Goal: Transaction & Acquisition: Purchase product/service

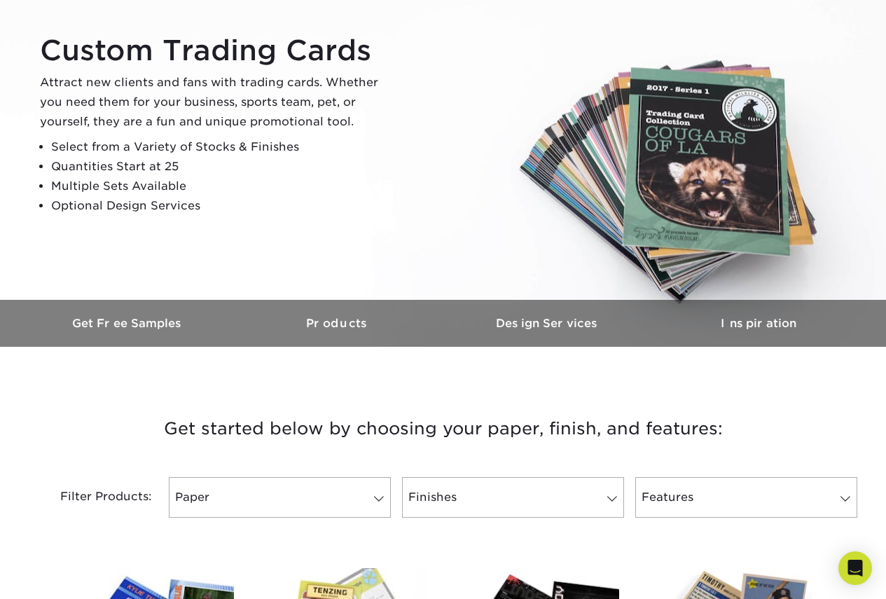
scroll to position [420, 0]
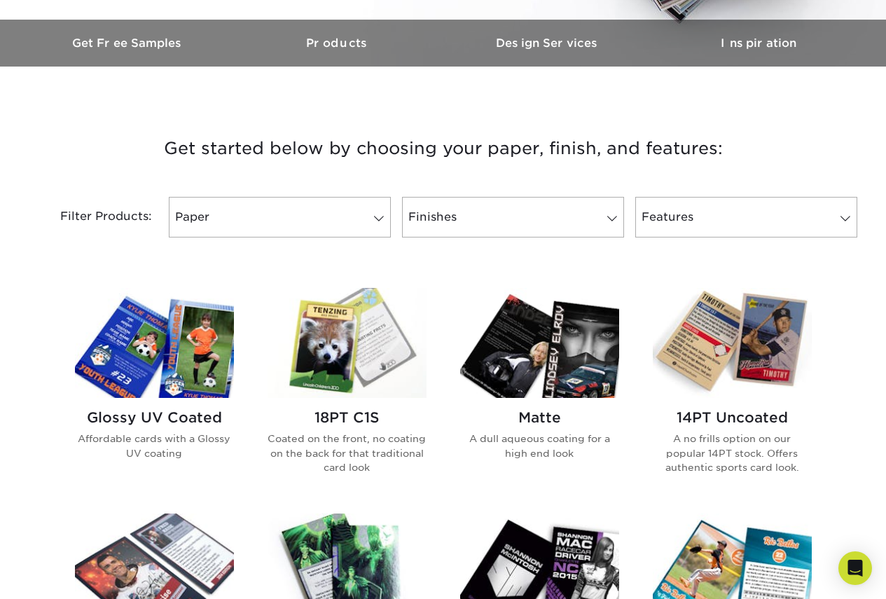
click at [766, 333] on img at bounding box center [732, 343] width 159 height 110
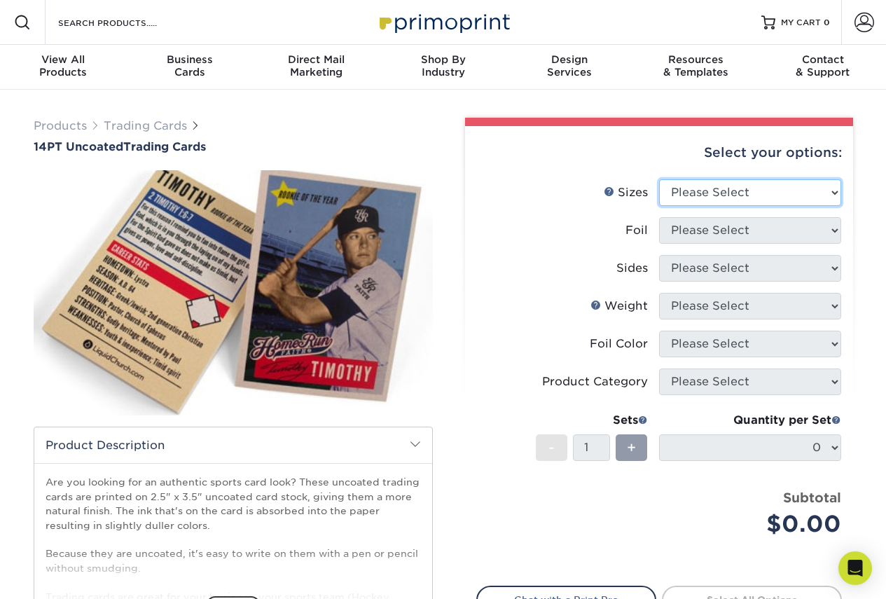
click at [768, 197] on select "Please Select 2.5" x 3.5"" at bounding box center [750, 192] width 182 height 27
select select "2.50x3.50"
click at [659, 179] on select "Please Select 2.5" x 3.5"" at bounding box center [750, 192] width 182 height 27
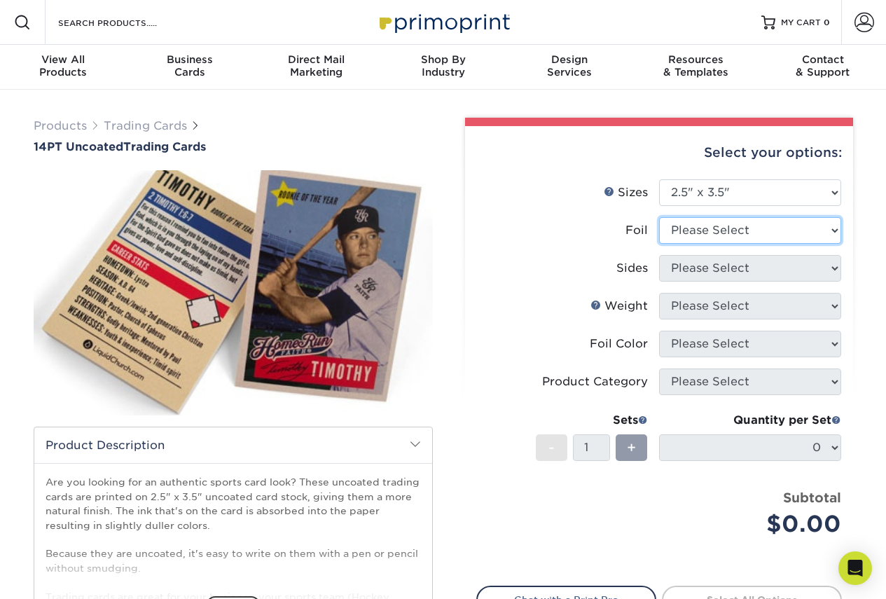
click at [709, 235] on select "Please Select Yes No" at bounding box center [750, 230] width 182 height 27
select select "1"
click at [659, 217] on select "Please Select Yes No" at bounding box center [750, 230] width 182 height 27
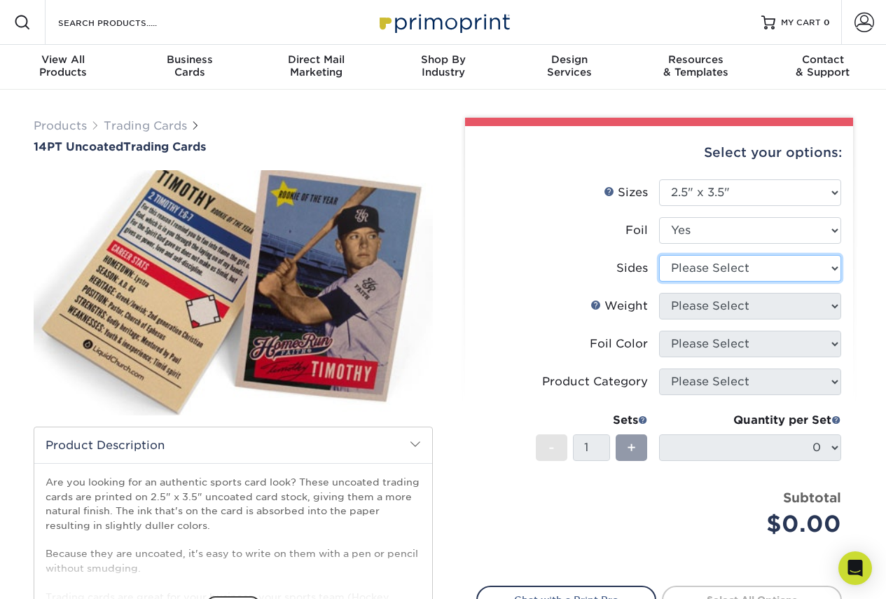
click at [737, 271] on select "Please Select Print Both Sides - Foil Both Sides Print Both Sides - Foil Front …" at bounding box center [750, 268] width 182 height 27
click at [483, 316] on label "Weight Help Weight" at bounding box center [568, 306] width 182 height 27
click at [730, 267] on select "Please Select Print Both Sides - Foil Both Sides Print Both Sides - Foil Front …" at bounding box center [750, 268] width 182 height 27
select select "e9e9dfb3-fba1-4d60-972c-fd9ca5904d33"
click at [659, 255] on select "Please Select Print Both Sides - Foil Both Sides Print Both Sides - Foil Front …" at bounding box center [750, 268] width 182 height 27
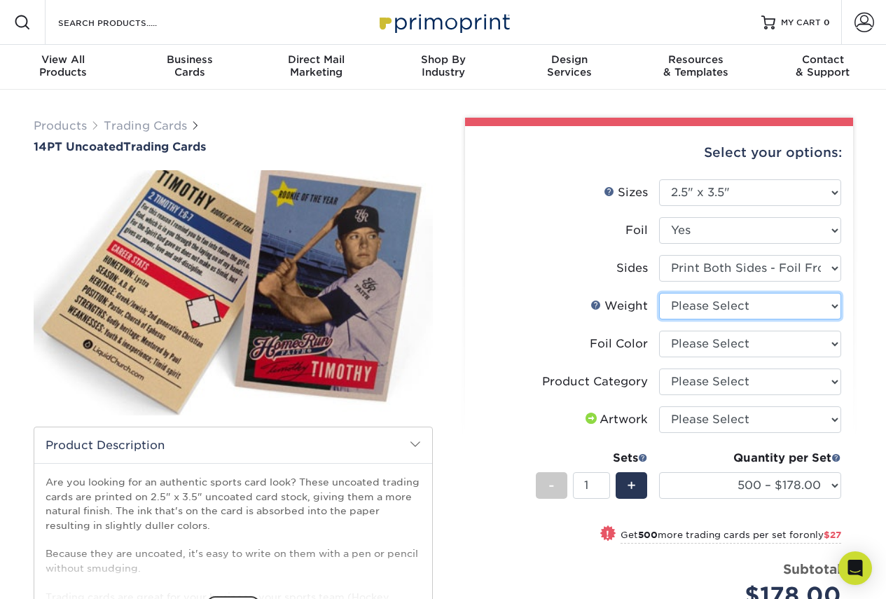
click at [707, 303] on select "Please Select 14PT Uncoated" at bounding box center [750, 306] width 182 height 27
select select "14PT Uncoated"
click at [659, 293] on select "Please Select 14PT Uncoated" at bounding box center [750, 306] width 182 height 27
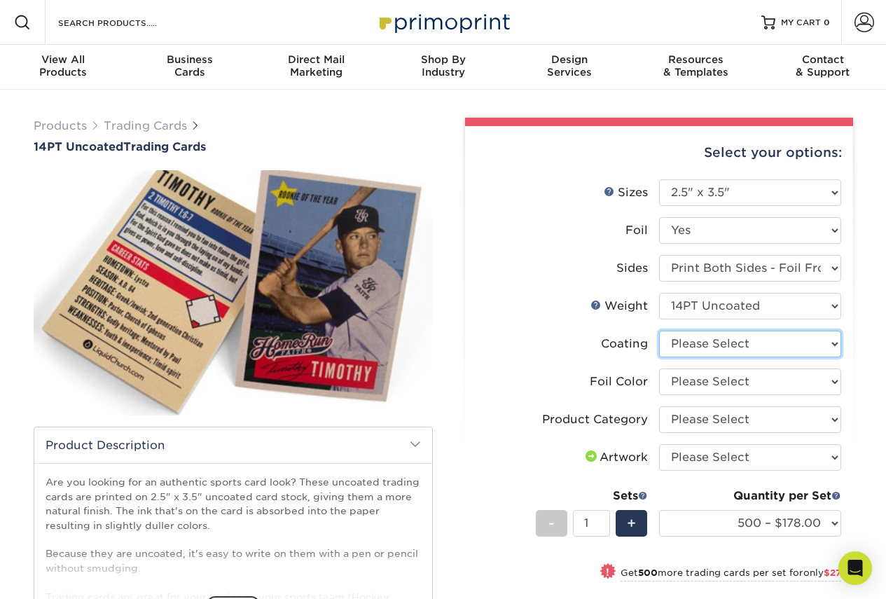
click at [714, 340] on select at bounding box center [750, 344] width 182 height 27
click at [519, 354] on label "Coating" at bounding box center [568, 344] width 182 height 27
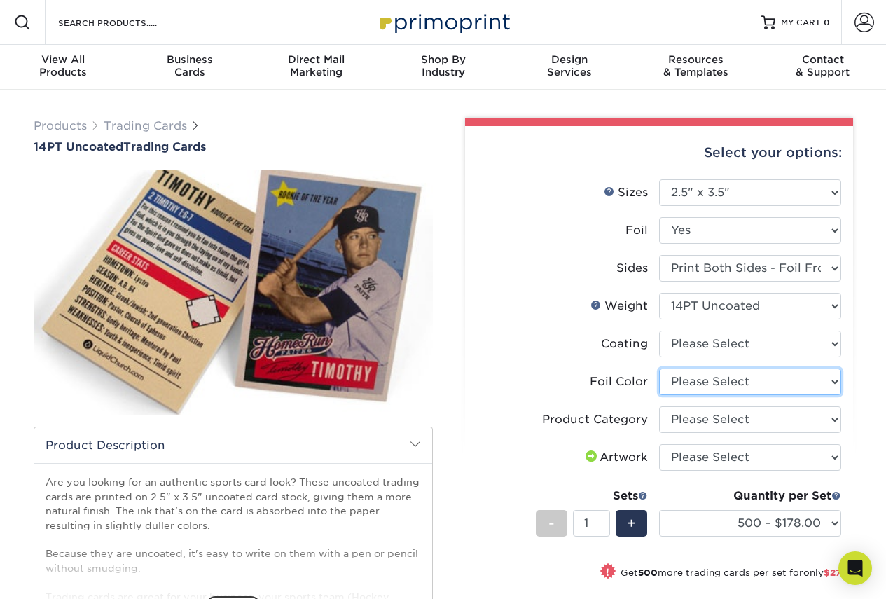
click at [719, 375] on select "Please Select Silver Foil Rose Gold Foil Red Foil Gold Foil Copper Foil Black F…" at bounding box center [750, 381] width 182 height 27
select select "0f01133c-0ff0-451e-ba4e-12f7b4531a1f"
click at [659, 368] on select "Please Select Silver Foil Rose Gold Foil Red Foil Gold Foil Copper Foil Black F…" at bounding box center [750, 381] width 182 height 27
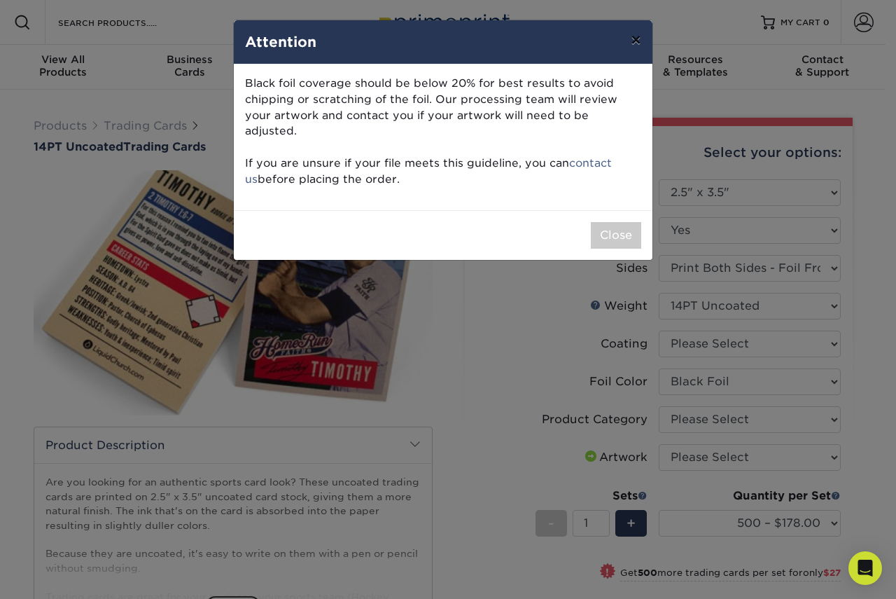
click at [637, 39] on button "×" at bounding box center [636, 39] width 32 height 39
